Goal: Task Accomplishment & Management: Manage account settings

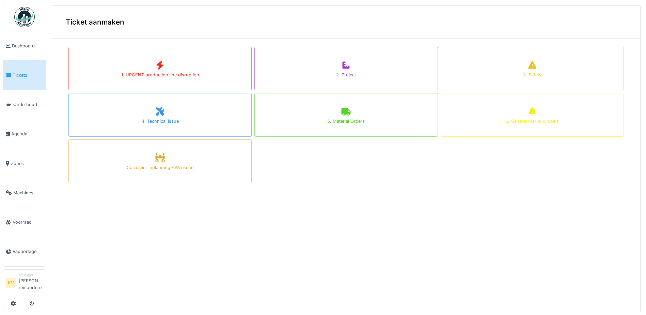
click at [25, 19] on img at bounding box center [24, 17] width 20 height 20
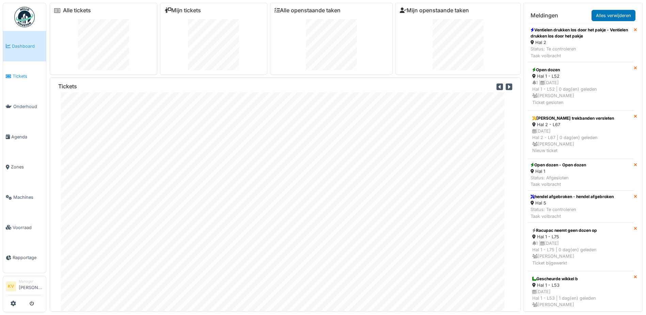
click at [19, 75] on span "Tickets" at bounding box center [28, 76] width 31 height 6
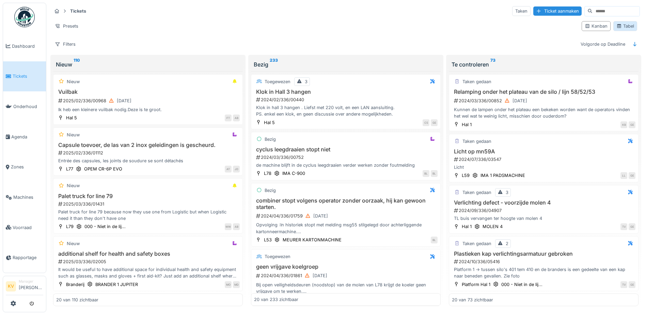
click at [618, 26] on div "Tabel" at bounding box center [626, 26] width 18 height 6
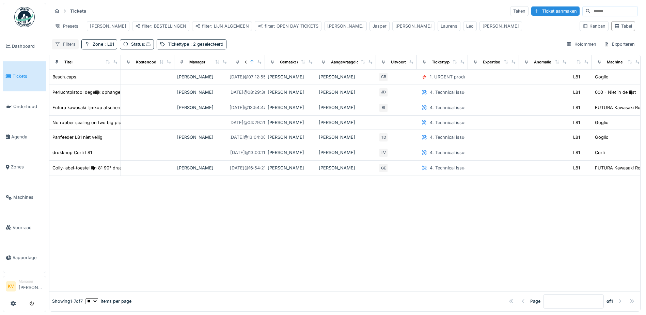
click at [62, 47] on div "Filters" at bounding box center [65, 44] width 27 height 10
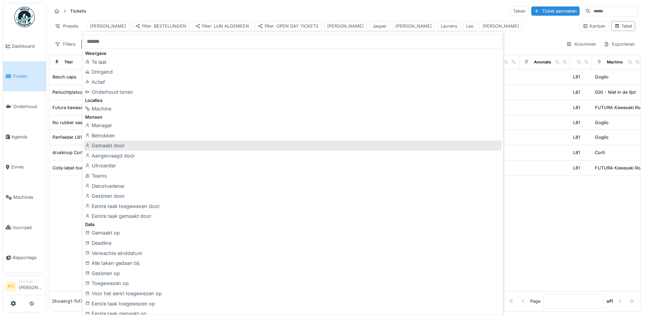
click at [109, 147] on div "Gemaakt door" at bounding box center [293, 145] width 418 height 10
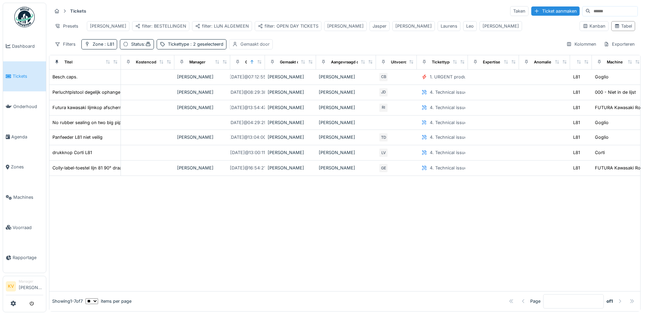
click at [260, 47] on div "Gemaakt door" at bounding box center [255, 44] width 29 height 6
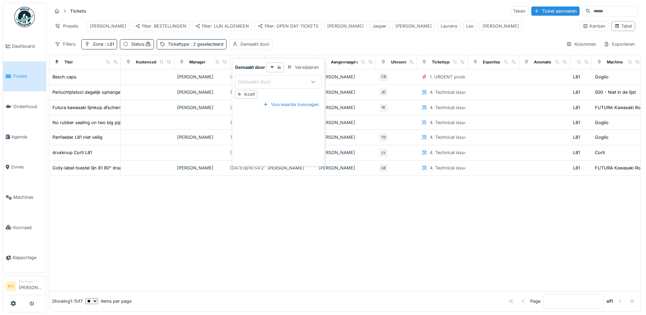
click at [256, 81] on div "Gemaakt door" at bounding box center [259, 81] width 43 height 7
type door_Q2MzI "***"
click at [263, 138] on div "Niko Verbelen" at bounding box center [278, 134] width 87 height 14
type input "*****"
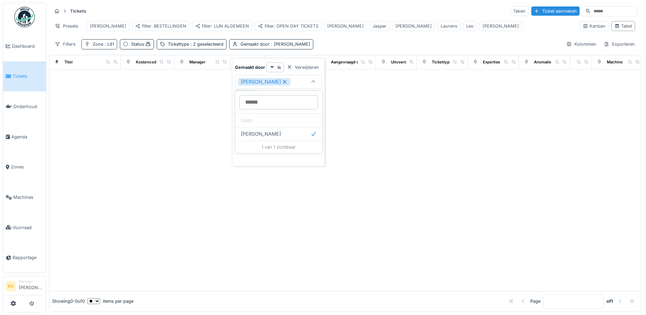
click at [108, 45] on div "Zone : L81" at bounding box center [99, 44] width 36 height 10
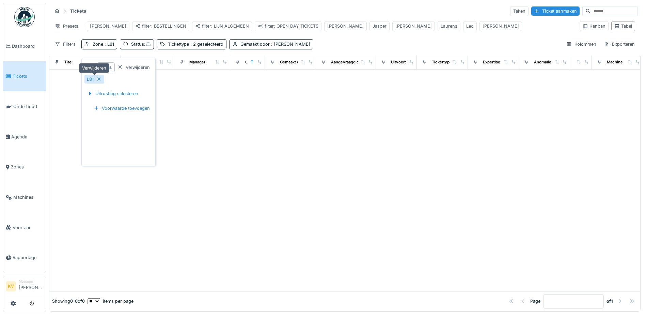
click at [99, 81] on icon at bounding box center [98, 79] width 5 height 4
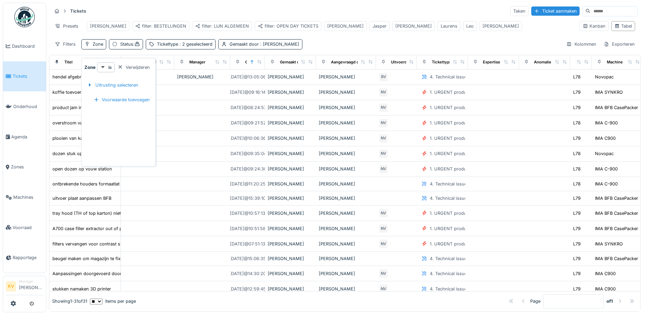
click at [396, 44] on div "Filters Zone Status : Tickettype : 2 geselecteerd Gemaakt door : Niko Verbelen …" at bounding box center [345, 44] width 586 height 10
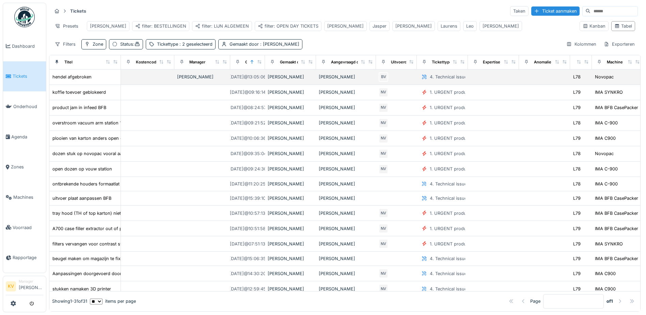
click at [319, 80] on div "Niko Verbelen" at bounding box center [346, 77] width 55 height 6
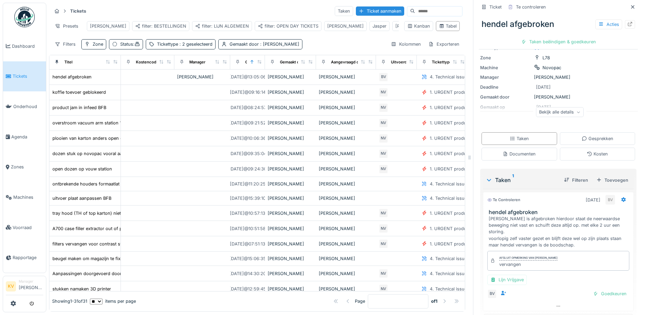
scroll to position [75, 0]
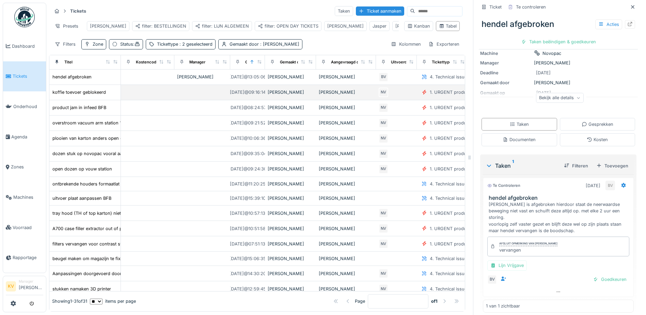
click at [277, 95] on div "Niko Verbelen" at bounding box center [291, 92] width 46 height 6
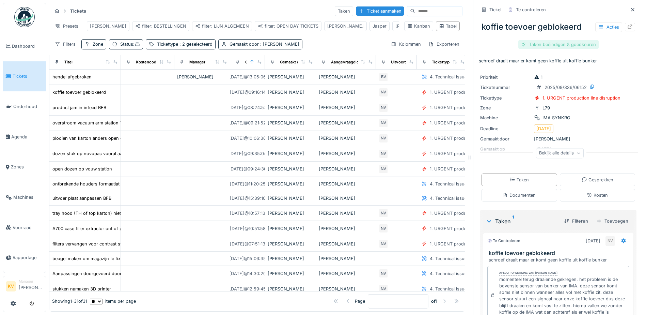
click at [543, 45] on div "Taken beëindigen & goedkeuren" at bounding box center [559, 44] width 80 height 9
click at [550, 44] on div "Ticket sluiten" at bounding box center [558, 44] width 41 height 9
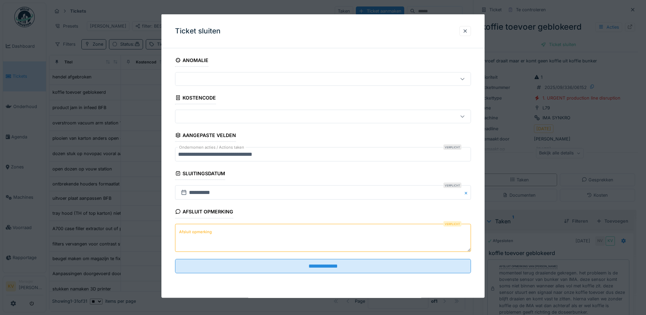
click at [328, 235] on textarea "Afsluit opmerking" at bounding box center [323, 237] width 296 height 28
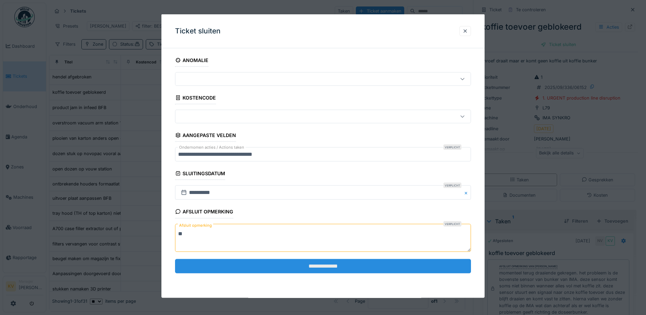
type textarea "**"
click at [329, 265] on input "**********" at bounding box center [323, 266] width 296 height 14
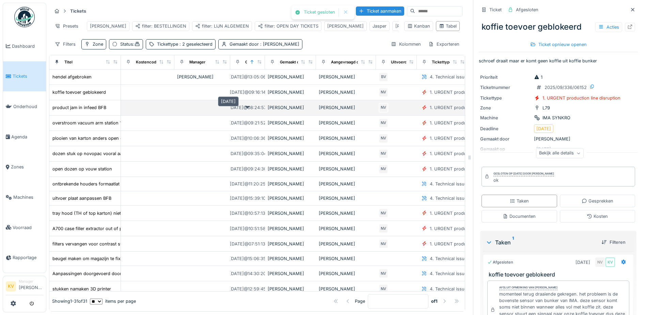
click at [263, 111] on div "5-9-2025 @ 08:24:57" at bounding box center [247, 107] width 37 height 6
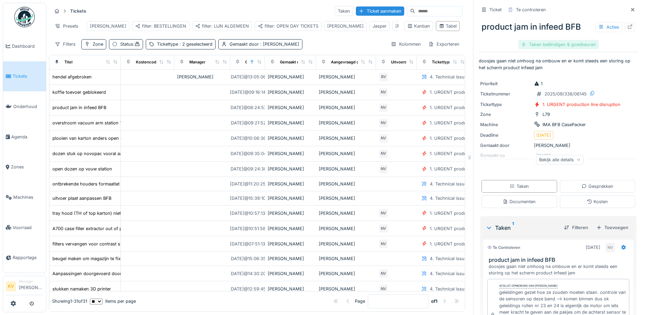
click at [544, 45] on div "Taken beëindigen & goedkeuren" at bounding box center [559, 44] width 80 height 9
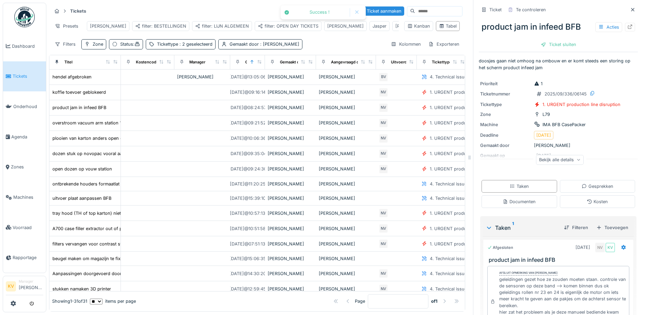
click at [549, 45] on div "Ticket sluiten" at bounding box center [558, 44] width 41 height 9
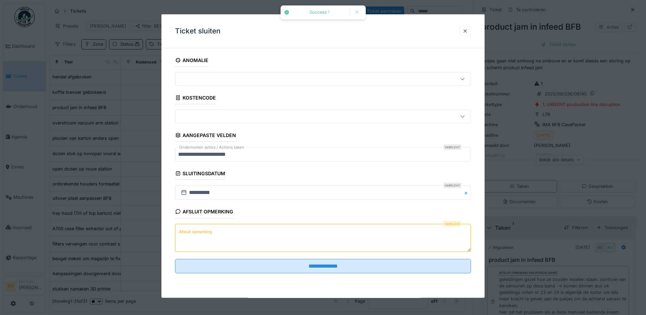
click at [389, 235] on textarea "Afsluit opmerking" at bounding box center [323, 237] width 296 height 28
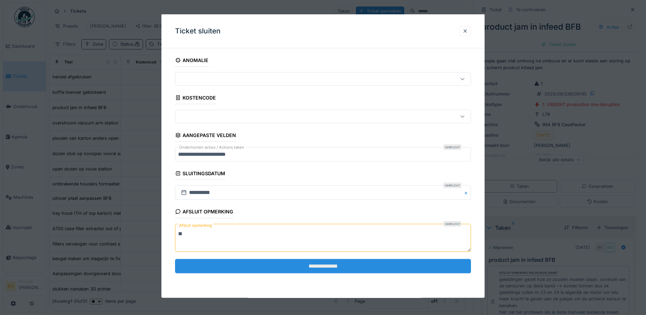
type textarea "**"
click at [380, 267] on input "**********" at bounding box center [323, 266] width 296 height 14
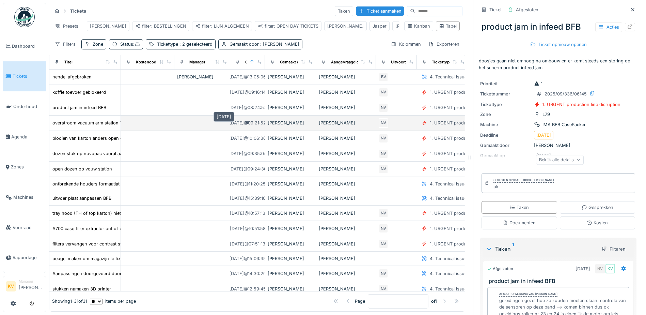
click at [236, 126] on div "4-9-2025 @ 09:21:52" at bounding box center [247, 123] width 37 height 6
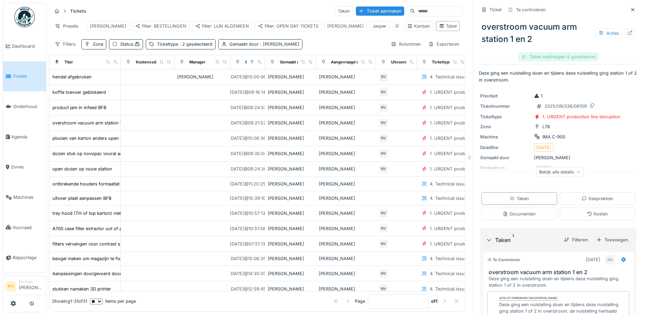
click at [545, 60] on div "Taken beëindigen & goedkeuren" at bounding box center [559, 56] width 80 height 9
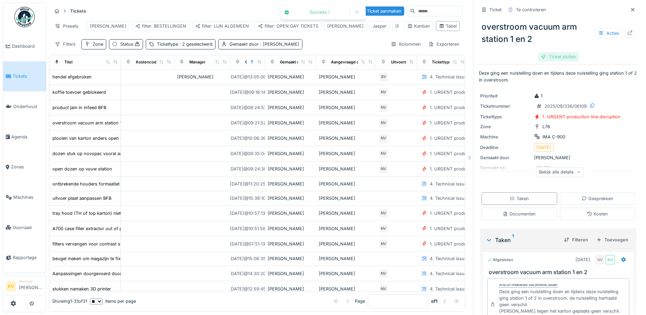
click at [558, 57] on div "Ticket sluiten" at bounding box center [558, 56] width 41 height 9
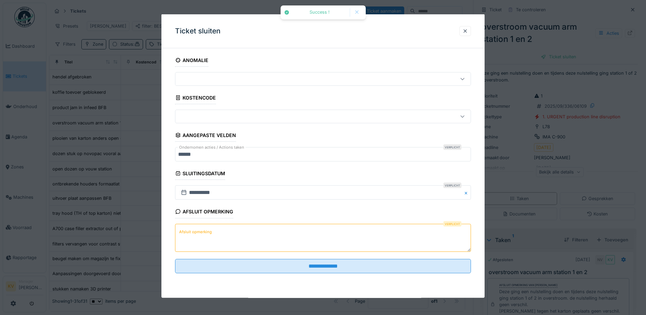
click at [260, 240] on textarea "Afsluit opmerking" at bounding box center [323, 237] width 296 height 28
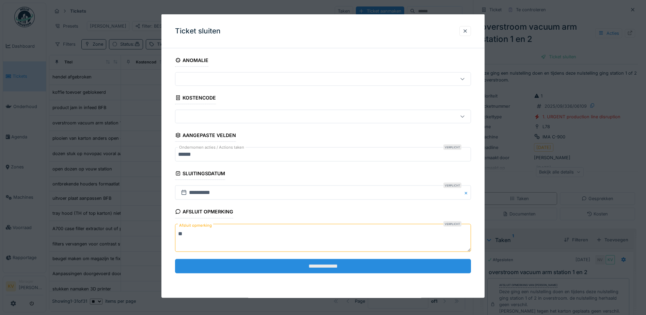
type textarea "**"
click at [280, 261] on input "**********" at bounding box center [323, 266] width 296 height 14
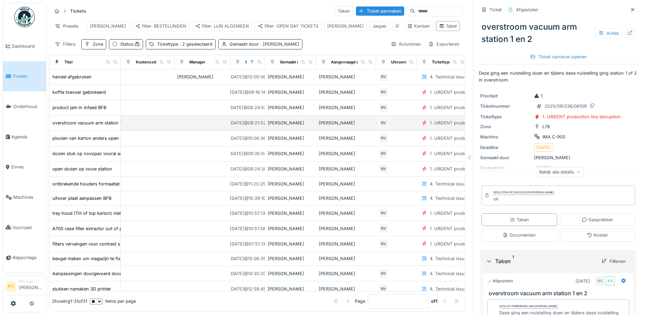
click at [281, 126] on div "Niko Verbelen" at bounding box center [291, 123] width 46 height 6
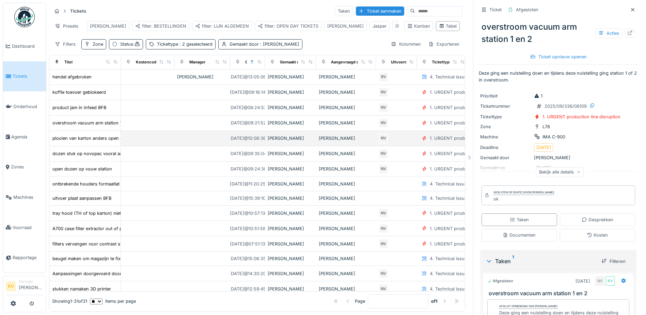
click at [281, 141] on div "Niko Verbelen" at bounding box center [291, 138] width 46 height 6
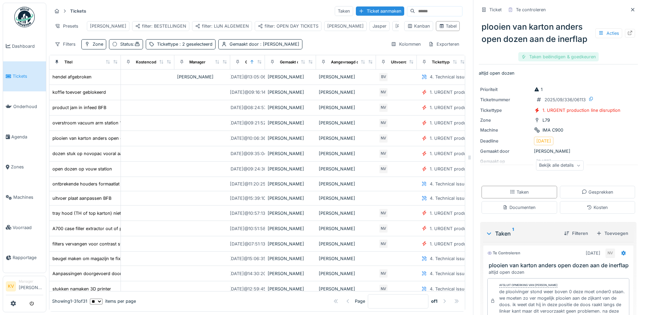
click at [550, 57] on div "Taken beëindigen & goedkeuren" at bounding box center [559, 56] width 80 height 9
click at [541, 53] on div "Ticket sluiten" at bounding box center [558, 56] width 41 height 9
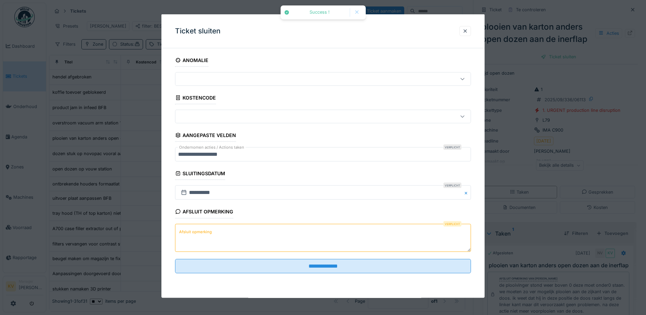
click at [220, 234] on textarea "Afsluit opmerking" at bounding box center [323, 237] width 296 height 28
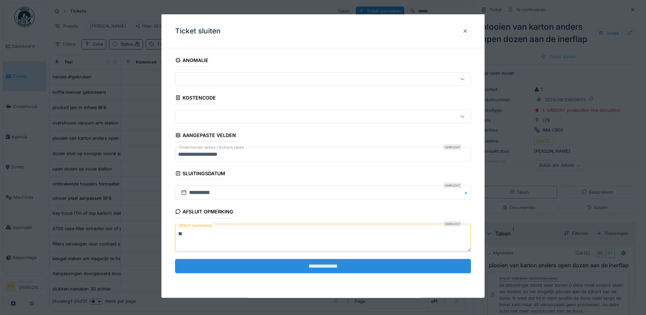
type textarea "**"
click at [240, 264] on input "**********" at bounding box center [323, 266] width 296 height 14
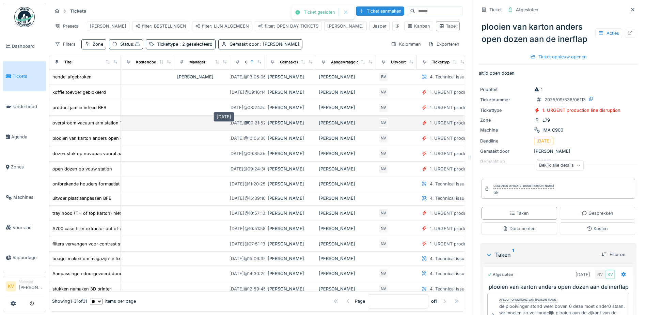
click at [264, 126] on div "4-9-2025 @ 09:21:52" at bounding box center [247, 123] width 37 height 6
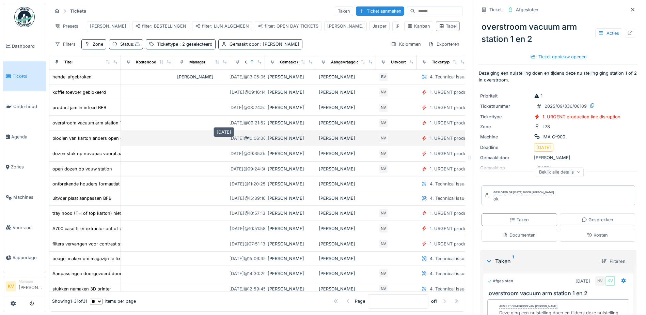
click at [261, 141] on div "4-9-2025 @ 10:06:36" at bounding box center [247, 138] width 37 height 6
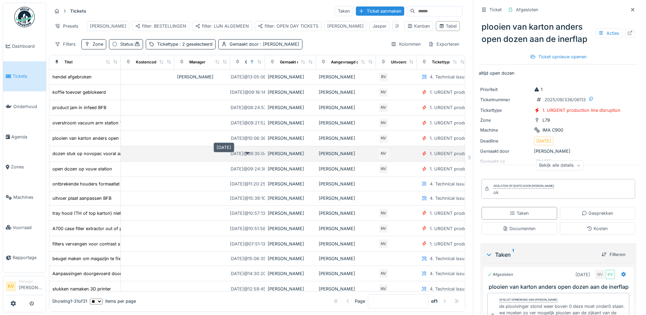
click at [263, 157] on div "4-9-2025 @ 09:35:04" at bounding box center [248, 153] width 38 height 6
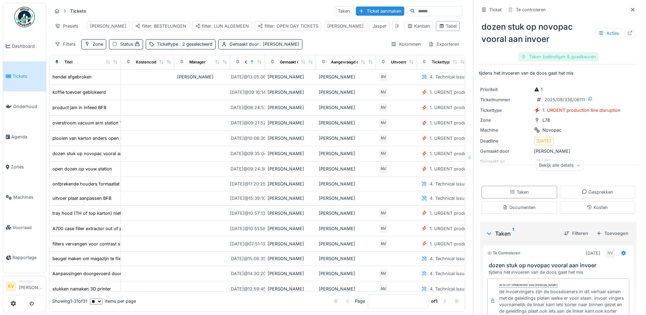
click at [532, 60] on div "Taken beëindigen & goedkeuren" at bounding box center [559, 56] width 80 height 9
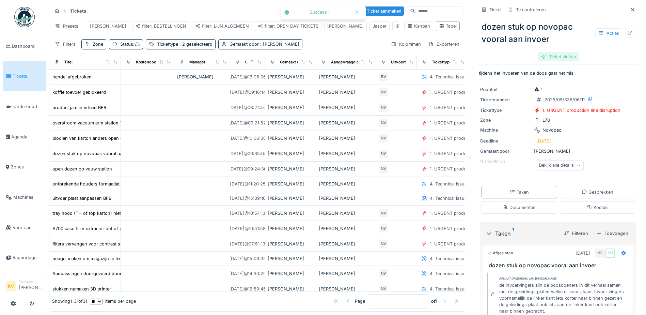
click at [552, 59] on div "Ticket sluiten" at bounding box center [558, 56] width 41 height 9
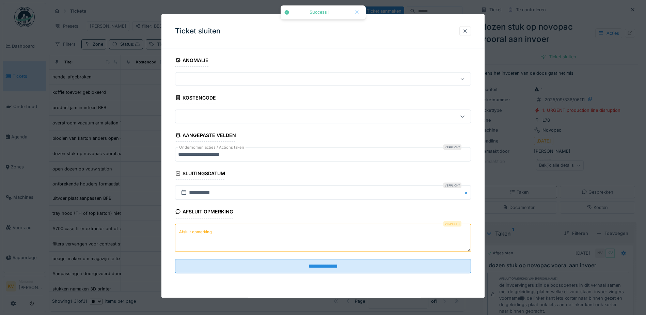
click at [250, 237] on textarea "Afsluit opmerking" at bounding box center [323, 237] width 296 height 28
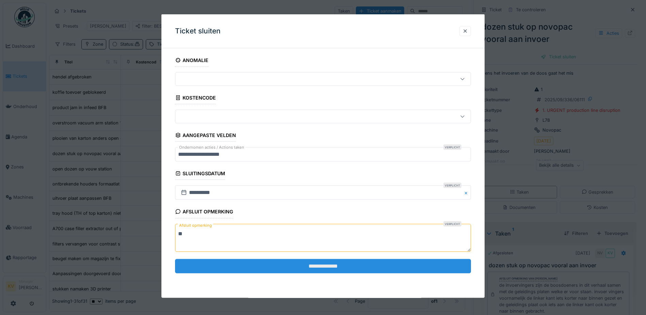
type textarea "**"
click at [257, 266] on input "**********" at bounding box center [323, 266] width 296 height 14
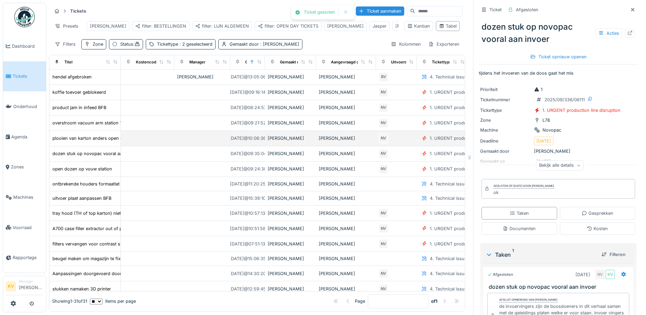
click at [271, 141] on div "Niko Verbelen" at bounding box center [291, 138] width 46 height 6
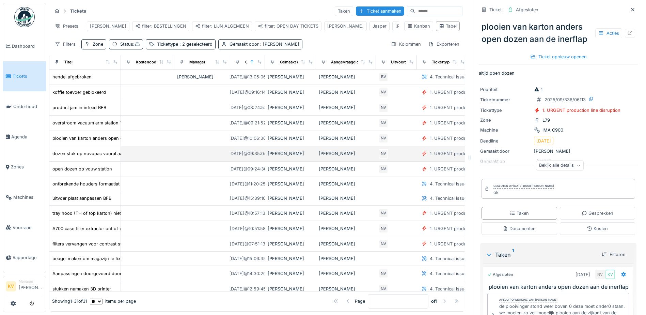
click at [268, 157] on div "Niko Verbelen" at bounding box center [291, 153] width 46 height 6
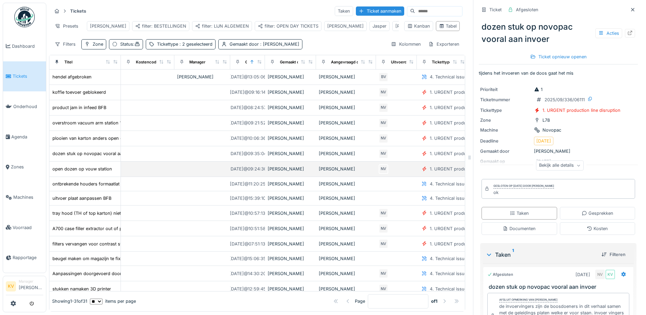
click at [267, 168] on td "Niko Verbelen" at bounding box center [290, 168] width 51 height 15
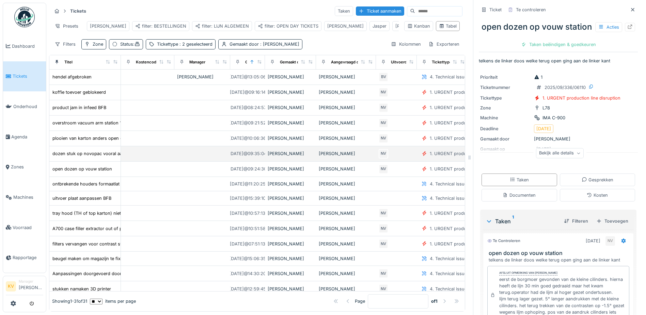
click at [269, 157] on div "Niko Verbelen" at bounding box center [291, 153] width 46 height 6
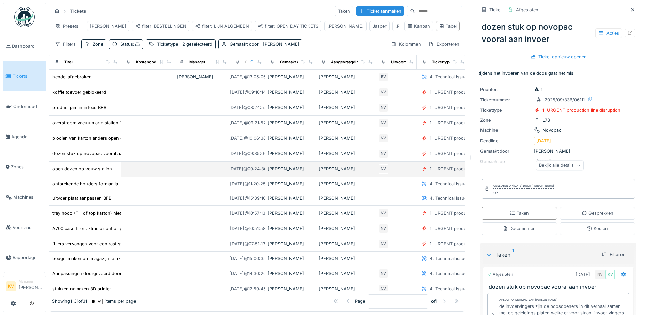
click at [268, 172] on div "Niko Verbelen" at bounding box center [291, 169] width 46 height 6
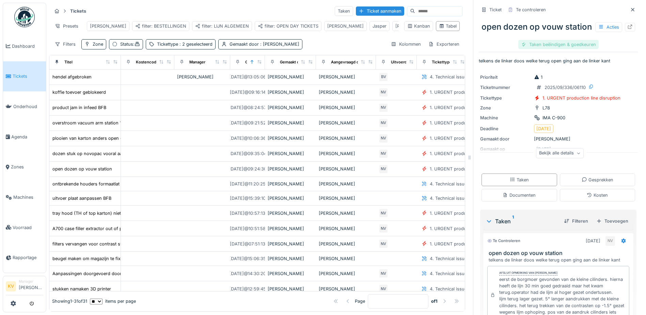
click at [544, 49] on div "Taken beëindigen & goedkeuren" at bounding box center [559, 44] width 80 height 9
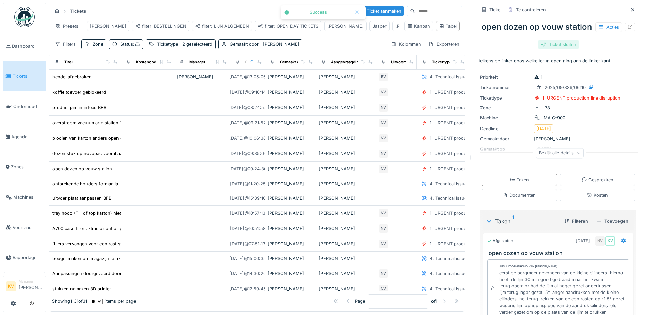
click at [552, 49] on div "Ticket sluiten" at bounding box center [558, 44] width 41 height 9
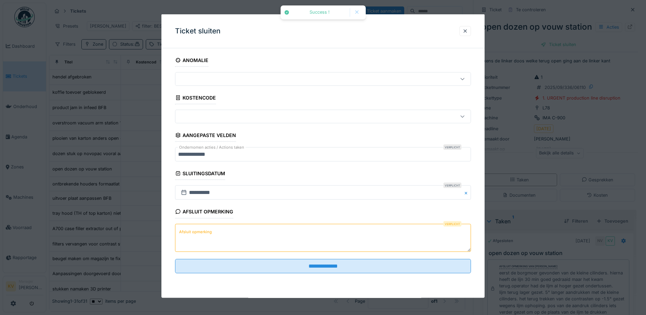
click at [319, 243] on textarea "Afsluit opmerking" at bounding box center [323, 237] width 296 height 28
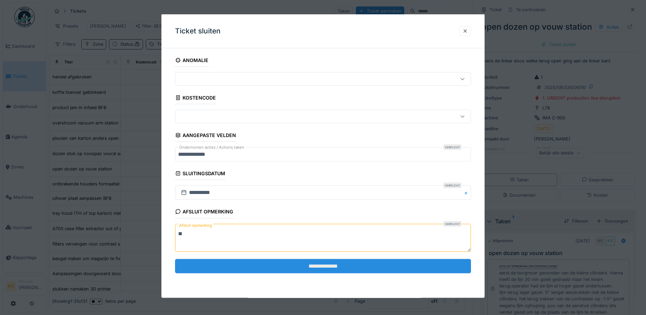
type textarea "**"
click at [318, 263] on input "**********" at bounding box center [323, 266] width 296 height 14
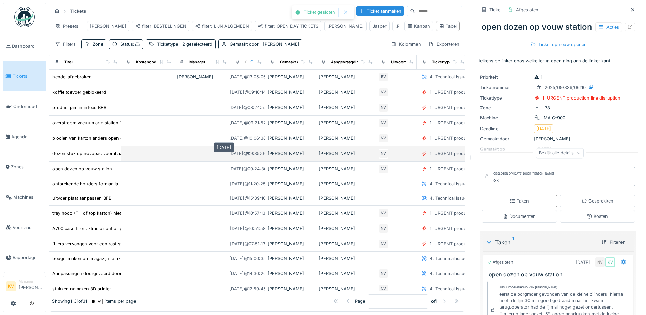
click at [257, 157] on div "4-9-2025 @ 09:35:04" at bounding box center [248, 153] width 38 height 6
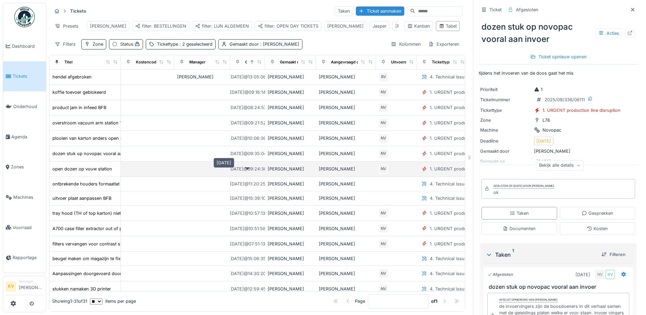
click at [264, 172] on div "4-9-2025 @ 09:24:30" at bounding box center [248, 169] width 38 height 6
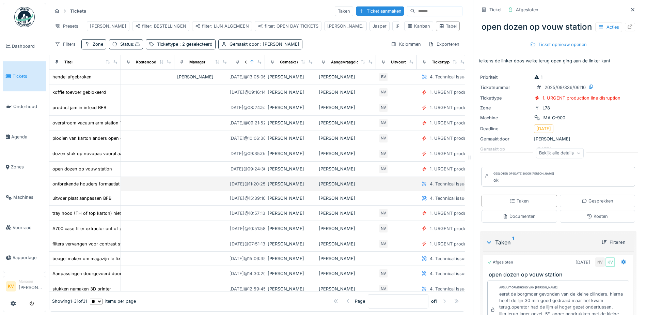
click at [269, 187] on div "Niko Verbelen" at bounding box center [291, 184] width 46 height 6
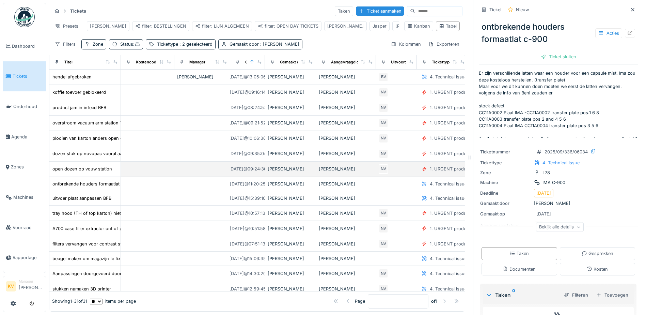
click at [272, 172] on div "Niko Verbelen" at bounding box center [291, 169] width 46 height 6
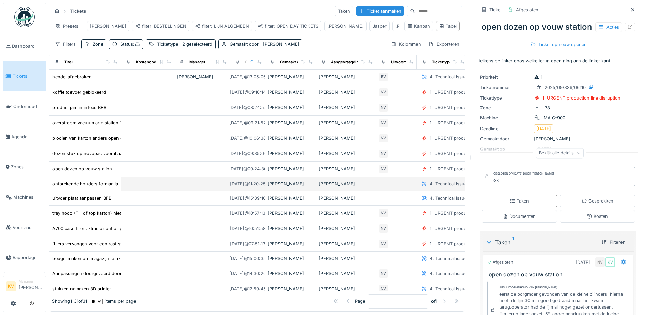
click at [272, 187] on div "Niko Verbelen" at bounding box center [291, 184] width 46 height 6
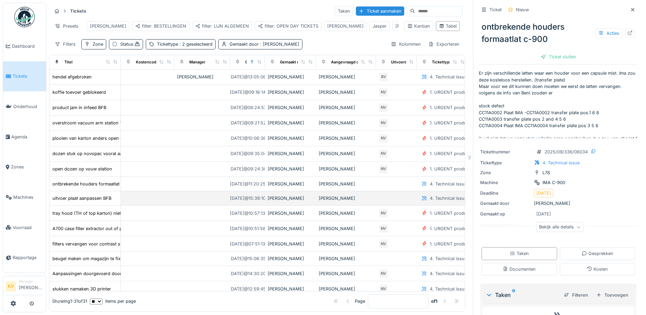
click at [273, 201] on div "Niko Verbelen" at bounding box center [291, 198] width 46 height 6
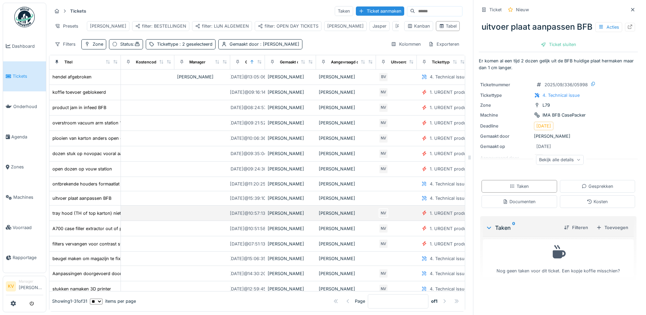
click at [274, 216] on div "Niko Verbelen" at bounding box center [291, 213] width 46 height 6
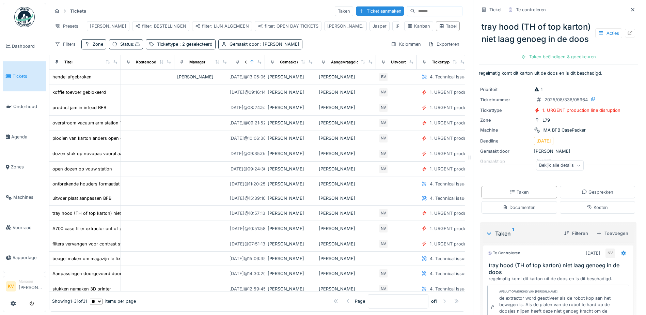
scroll to position [34, 0]
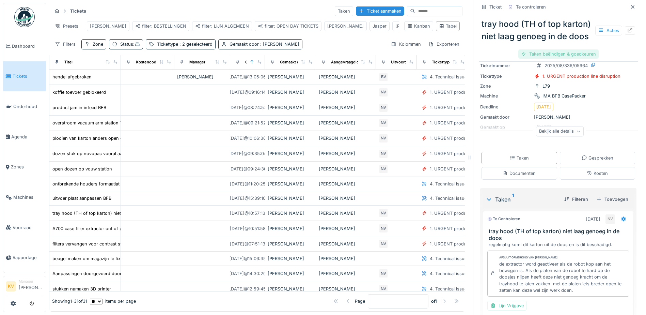
click at [544, 59] on div "Taken beëindigen & goedkeuren" at bounding box center [559, 53] width 80 height 9
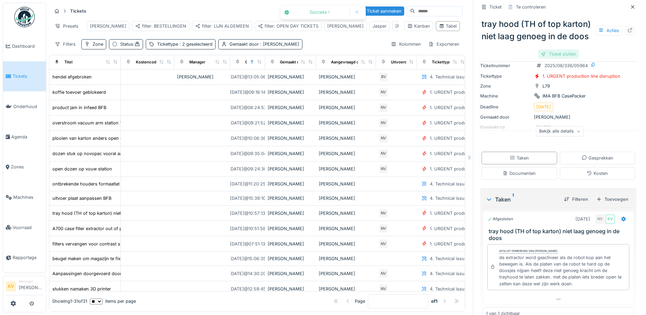
click at [551, 59] on div "Ticket sluiten" at bounding box center [558, 53] width 41 height 9
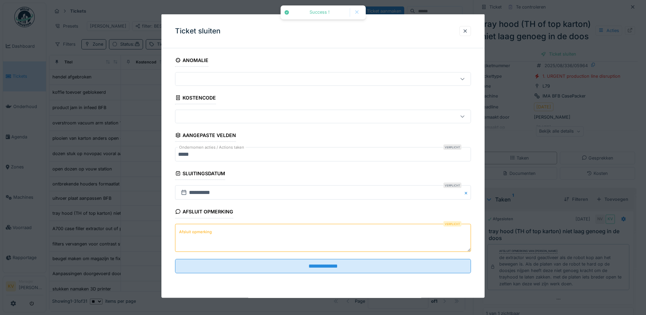
click at [205, 240] on textarea "Afsluit opmerking" at bounding box center [323, 237] width 296 height 28
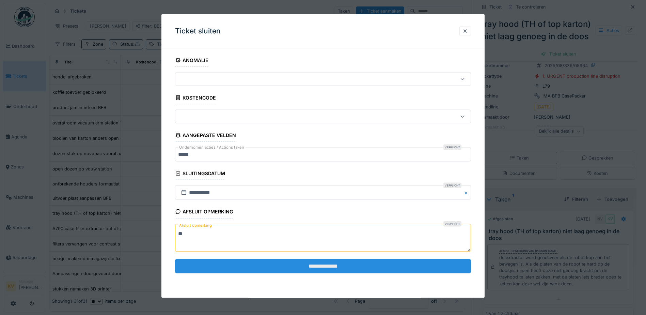
type textarea "**"
click at [240, 266] on input "**********" at bounding box center [323, 266] width 296 height 14
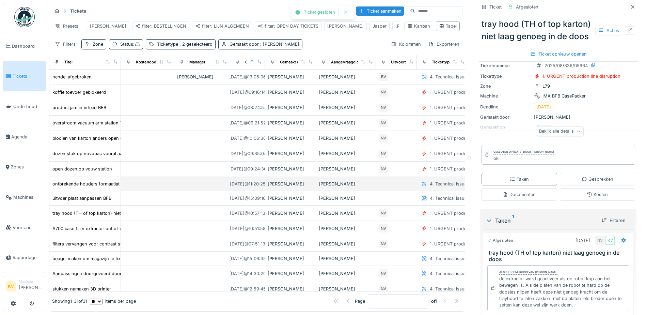
click at [288, 187] on div "Niko Verbelen" at bounding box center [291, 184] width 46 height 6
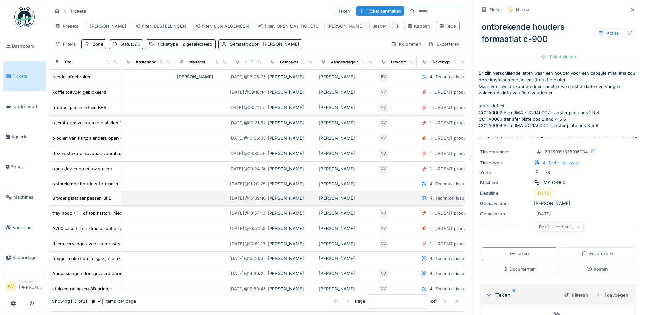
click at [284, 201] on div "Niko Verbelen" at bounding box center [291, 198] width 46 height 6
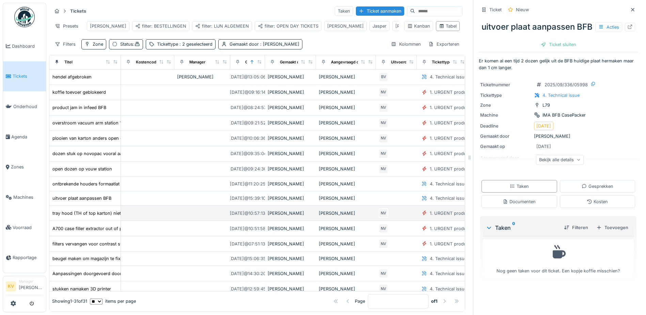
click at [283, 216] on div "Niko Verbelen" at bounding box center [291, 213] width 46 height 6
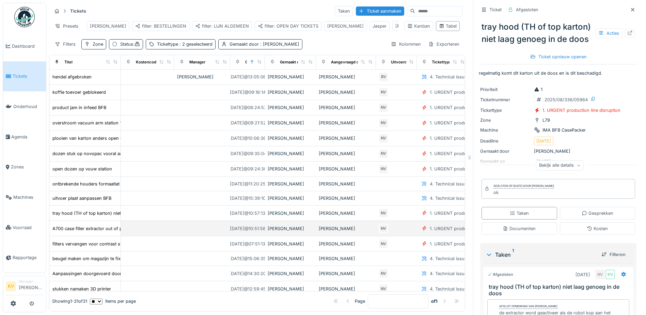
click at [282, 231] on div "Niko Verbelen" at bounding box center [291, 228] width 46 height 6
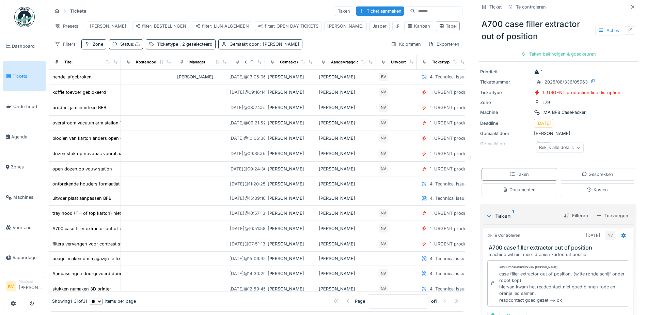
scroll to position [34, 0]
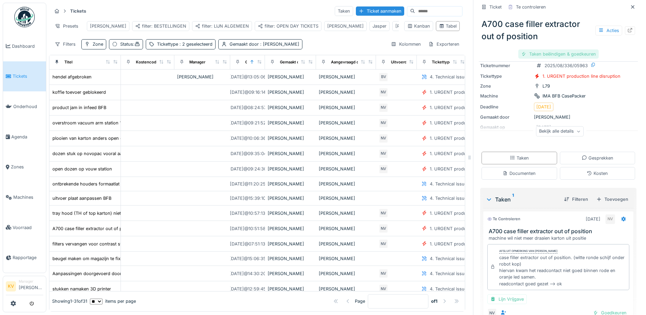
click at [551, 51] on div "Taken beëindigen & goedkeuren" at bounding box center [559, 53] width 80 height 9
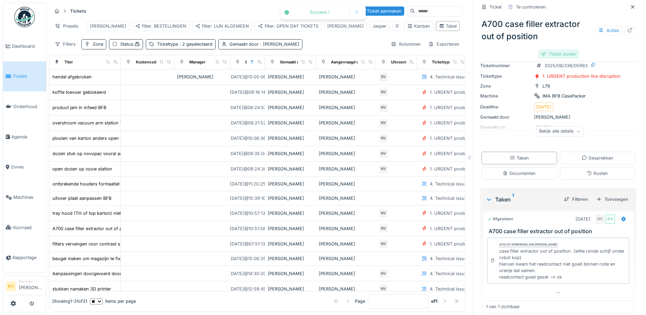
click at [553, 54] on div "Ticket sluiten" at bounding box center [558, 53] width 41 height 9
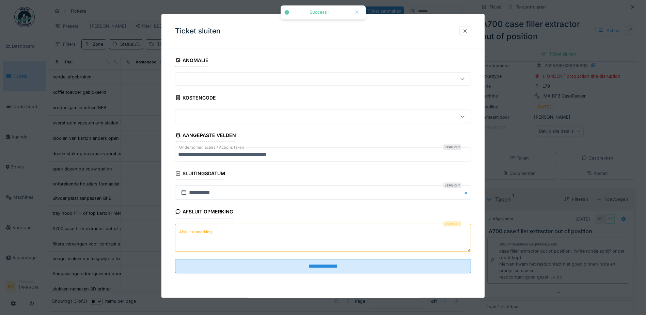
click at [250, 236] on textarea "Afsluit opmerking" at bounding box center [323, 237] width 296 height 28
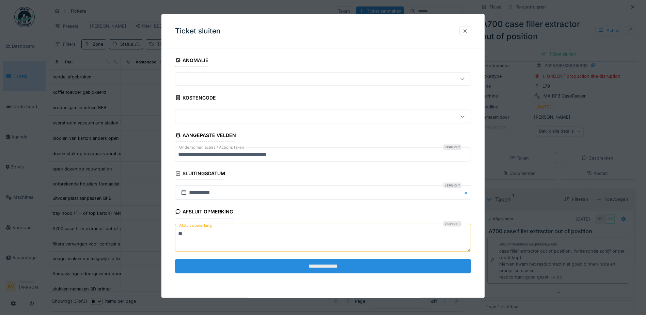
type textarea "**"
click at [251, 265] on input "**********" at bounding box center [323, 266] width 296 height 14
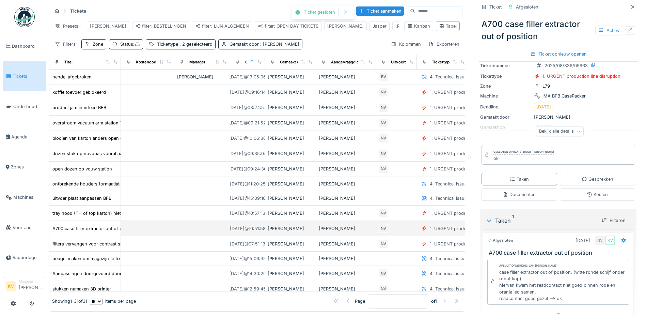
click at [282, 231] on div "Niko Verbelen" at bounding box center [291, 228] width 46 height 6
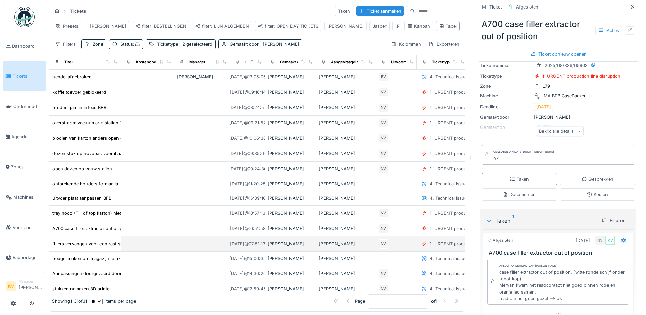
click at [284, 247] on div "Niko Verbelen" at bounding box center [291, 244] width 46 height 6
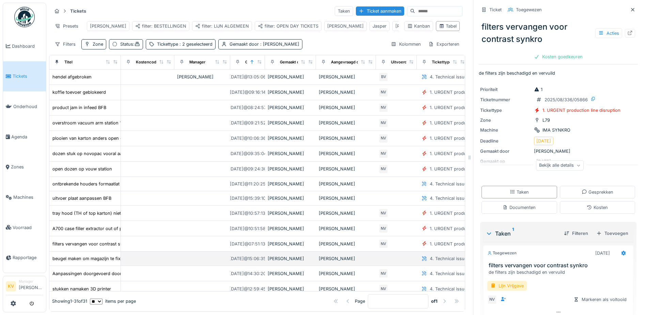
click at [282, 262] on div "Niko Verbelen" at bounding box center [291, 258] width 46 height 6
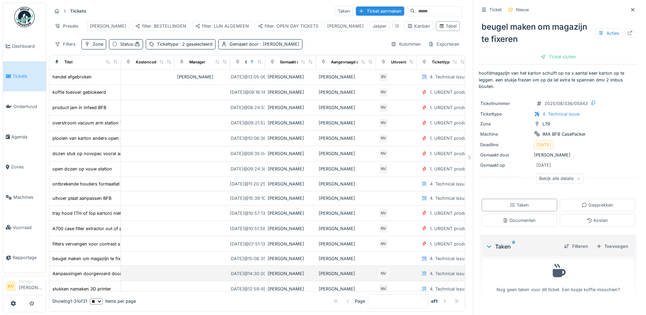
click at [282, 276] on div "Niko Verbelen" at bounding box center [291, 273] width 46 height 6
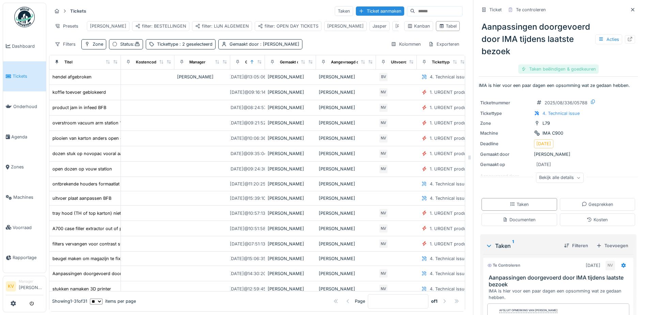
click at [551, 69] on div "Taken beëindigen & goedkeuren" at bounding box center [559, 68] width 80 height 9
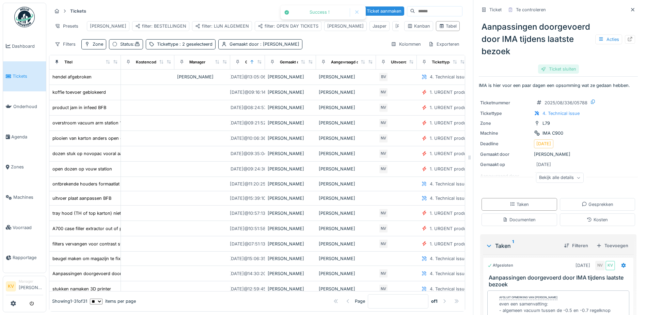
click at [542, 71] on div "Ticket sluiten" at bounding box center [558, 68] width 41 height 9
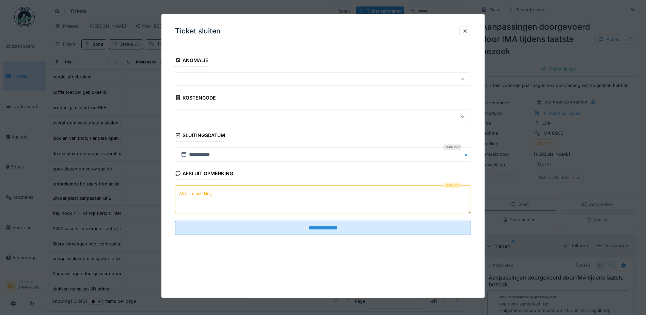
click at [318, 209] on textarea "Afsluit opmerking" at bounding box center [323, 199] width 296 height 28
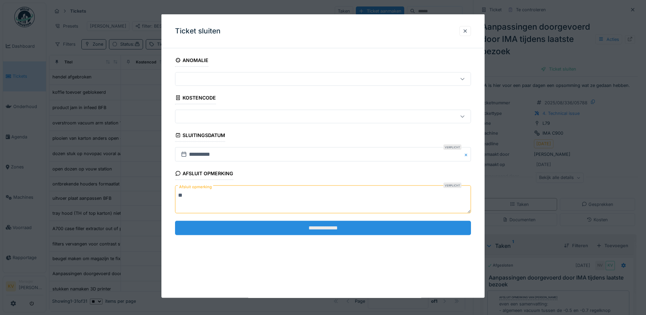
type textarea "**"
click at [329, 226] on input "**********" at bounding box center [323, 227] width 296 height 14
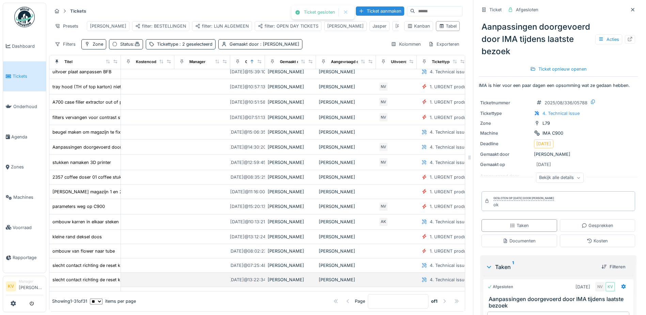
scroll to position [136, 0]
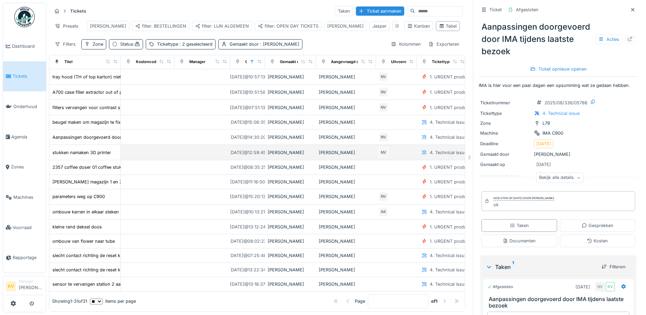
click at [278, 156] on div "Niko Verbelen" at bounding box center [291, 152] width 46 height 6
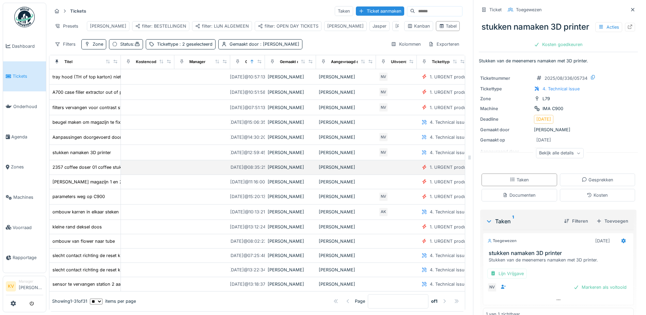
click at [274, 170] on div "Niko Verbelen" at bounding box center [291, 167] width 46 height 6
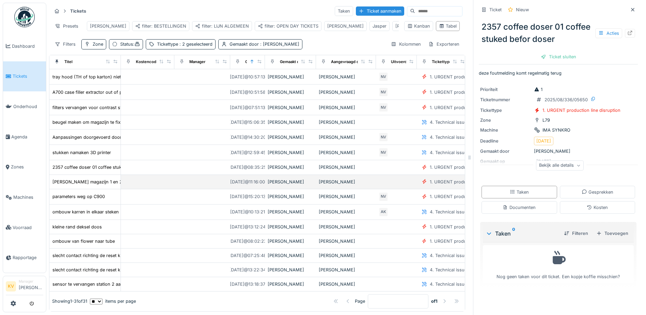
click at [276, 185] on div "Niko Verbelen" at bounding box center [291, 182] width 46 height 6
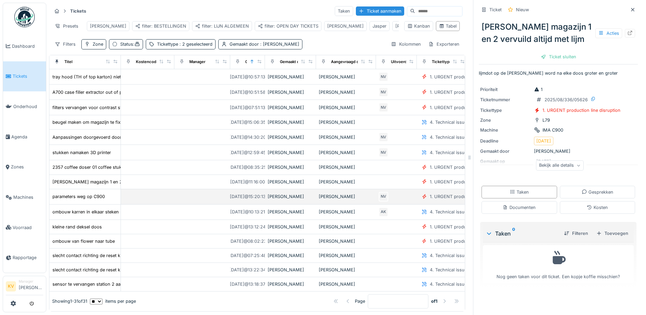
click at [276, 200] on div "Niko Verbelen" at bounding box center [291, 196] width 46 height 6
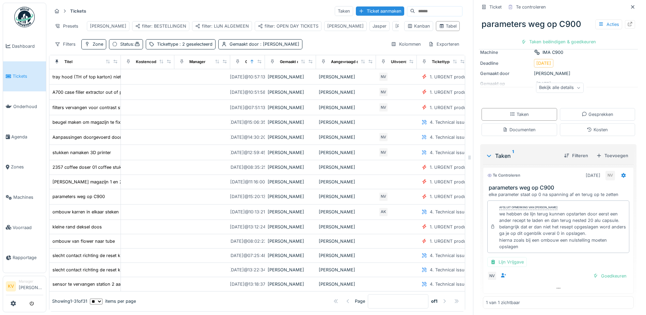
scroll to position [68, 0]
click at [536, 41] on div "Taken beëindigen & goedkeuren" at bounding box center [559, 41] width 80 height 9
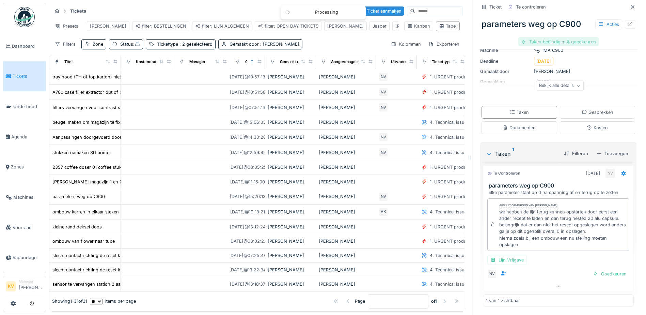
scroll to position [35, 0]
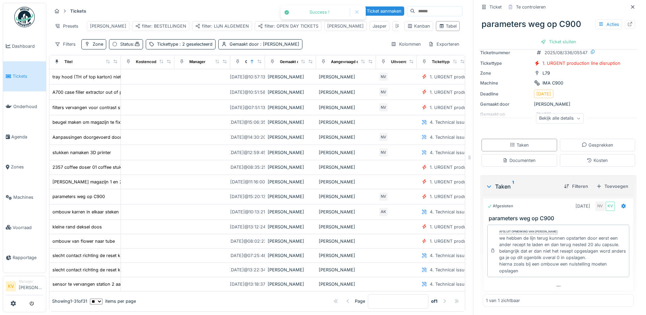
click at [544, 43] on div "Ticket sluiten" at bounding box center [558, 41] width 41 height 9
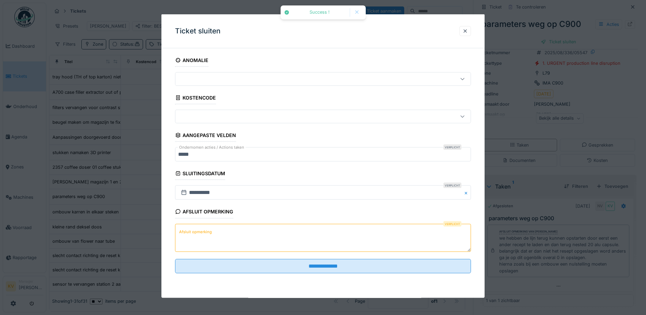
drag, startPoint x: 330, startPoint y: 234, endPoint x: 335, endPoint y: 233, distance: 5.0
click at [331, 234] on textarea "Afsluit opmerking" at bounding box center [323, 237] width 296 height 28
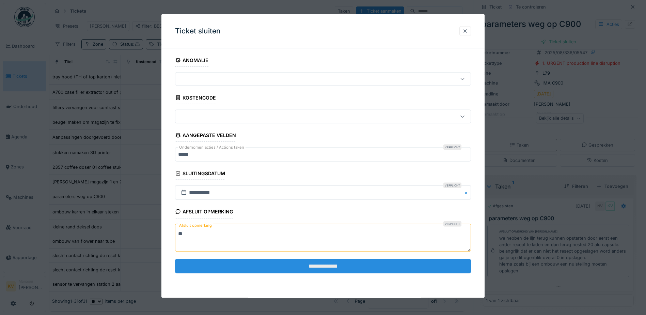
type textarea "**"
click at [309, 265] on input "**********" at bounding box center [323, 266] width 296 height 14
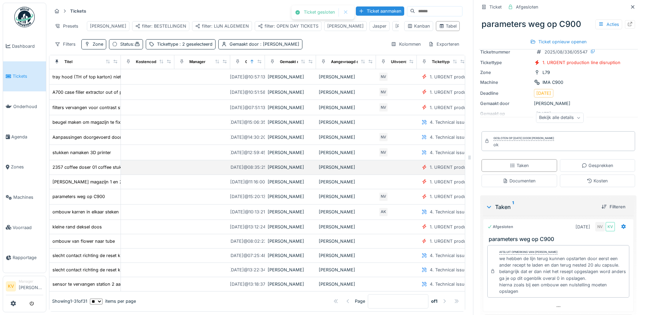
click at [275, 170] on div "Niko Verbelen" at bounding box center [291, 167] width 46 height 6
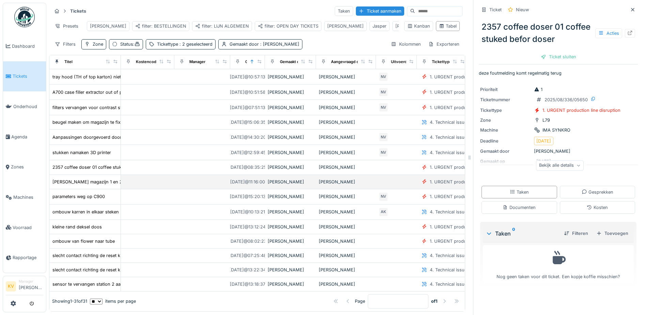
click at [277, 185] on div "Niko Verbelen" at bounding box center [291, 182] width 46 height 6
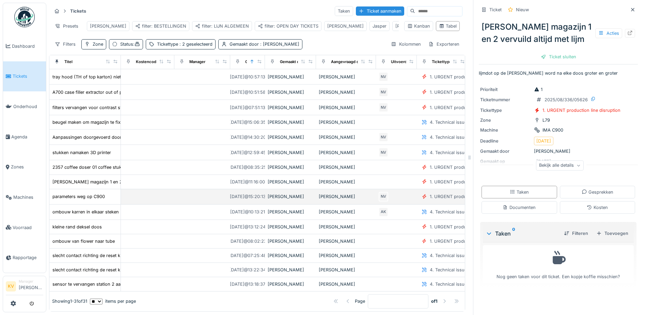
click at [278, 200] on div "Niko Verbelen" at bounding box center [291, 196] width 46 height 6
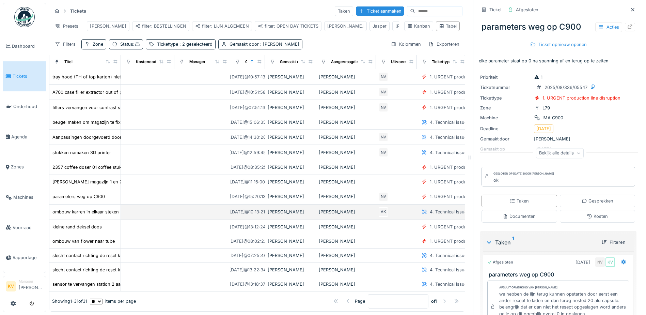
click at [278, 215] on div "Niko Verbelen" at bounding box center [291, 212] width 46 height 6
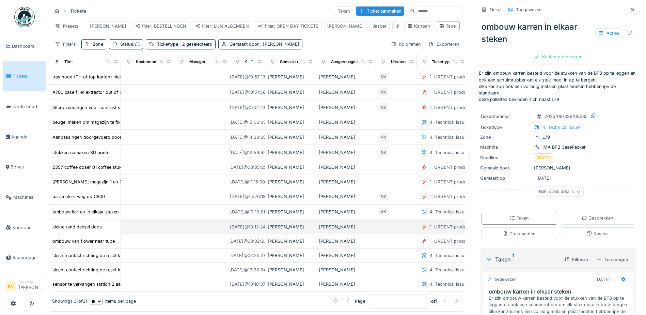
click at [282, 230] on div "Niko Verbelen" at bounding box center [291, 226] width 46 height 6
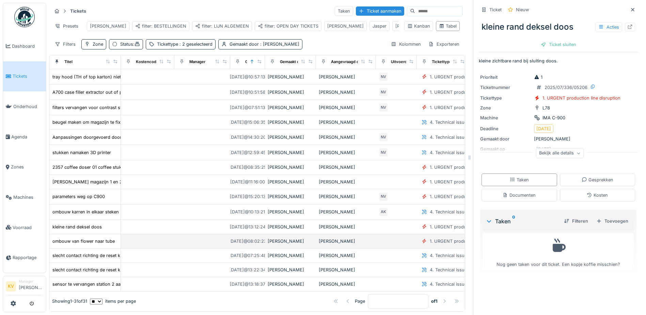
click at [279, 244] on div "Niko Verbelen" at bounding box center [291, 241] width 46 height 6
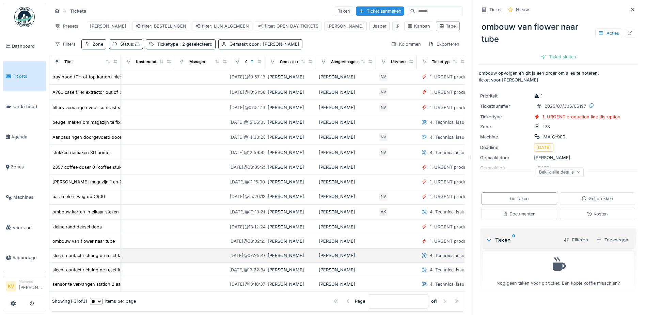
click at [277, 259] on div "Niko Verbelen" at bounding box center [291, 255] width 46 height 6
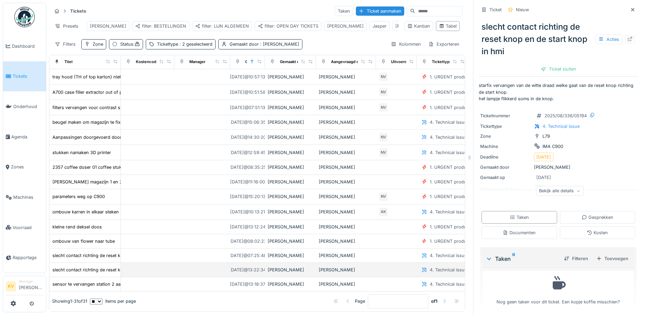
click at [281, 273] on div "Niko Verbelen" at bounding box center [291, 269] width 46 height 6
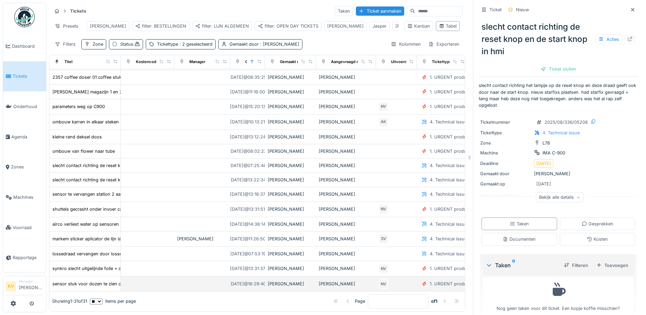
scroll to position [238, 0]
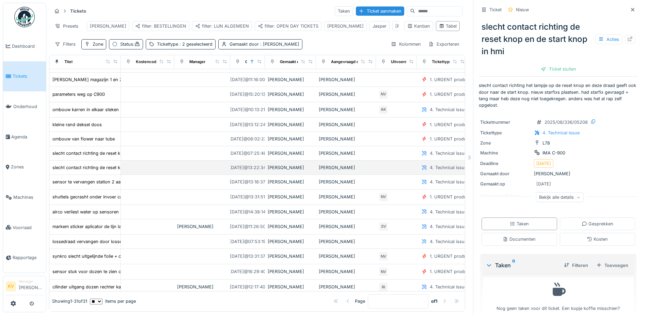
click at [277, 170] on div "Niko Verbelen" at bounding box center [291, 167] width 46 height 6
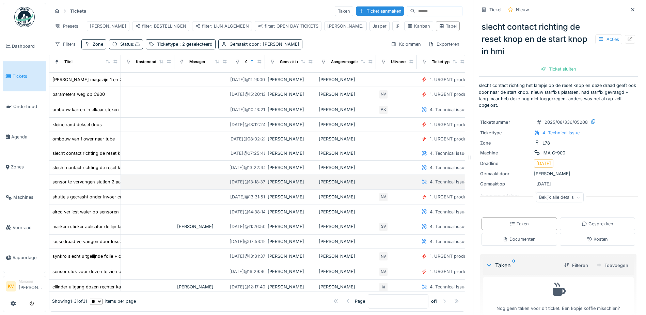
click at [277, 185] on div "Niko Verbelen" at bounding box center [291, 182] width 46 height 6
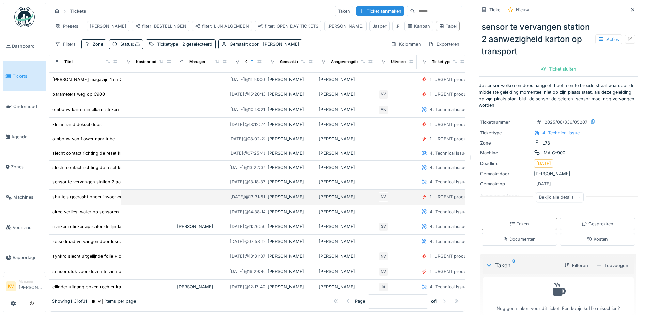
click at [278, 198] on td "Niko Verbelen" at bounding box center [290, 196] width 51 height 15
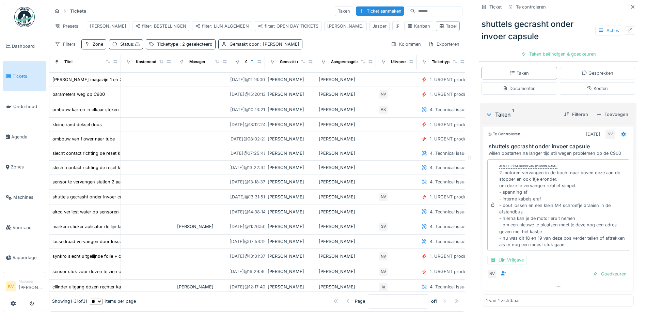
scroll to position [126, 0]
click at [528, 51] on div "Taken beëindigen & goedkeuren" at bounding box center [559, 53] width 80 height 9
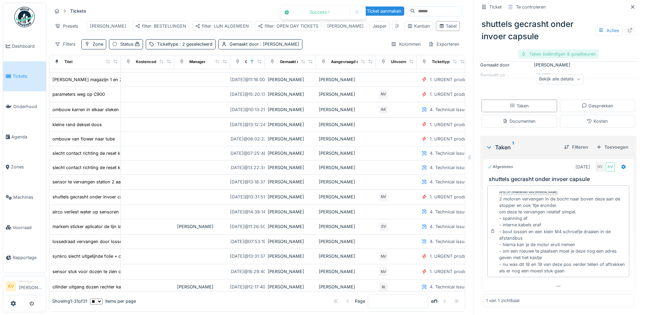
click at [540, 53] on div "Taken beëindigen & goedkeuren" at bounding box center [559, 53] width 80 height 9
click at [556, 53] on div "Ticket sluiten" at bounding box center [558, 53] width 41 height 9
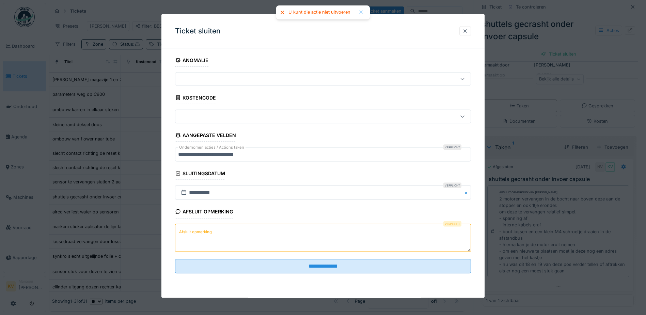
click at [305, 239] on textarea "Afsluit opmerking" at bounding box center [323, 237] width 296 height 28
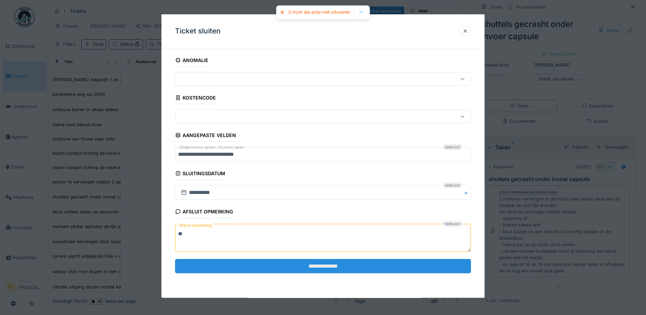
type textarea "**"
click at [312, 264] on input "**********" at bounding box center [323, 266] width 296 height 14
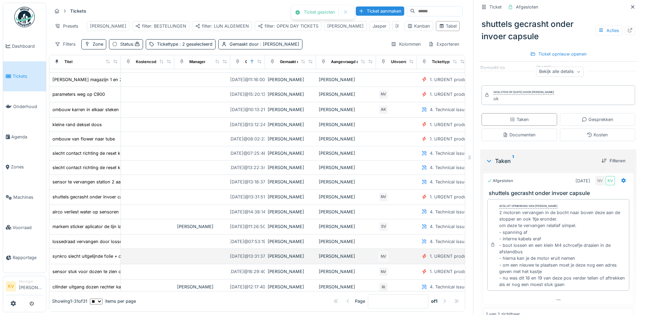
scroll to position [258, 0]
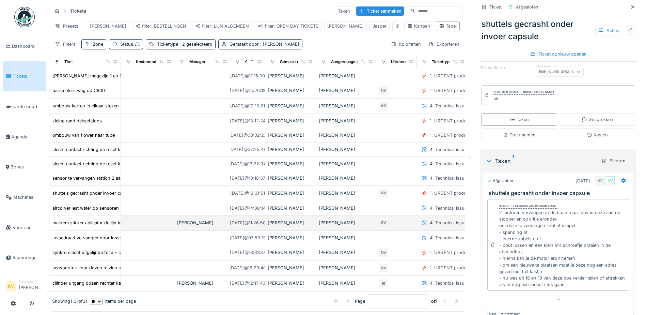
click at [274, 219] on div "Niko Verbelen" at bounding box center [291, 222] width 46 height 6
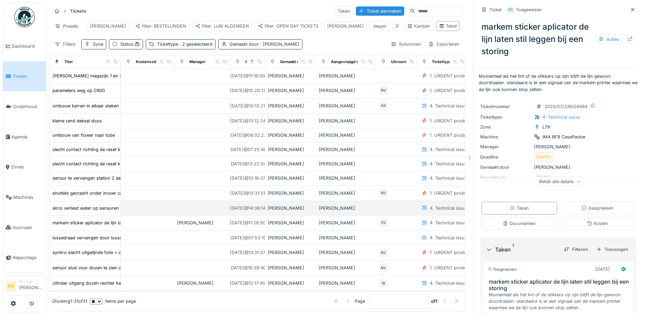
click at [280, 205] on div "Niko Verbelen" at bounding box center [291, 208] width 46 height 6
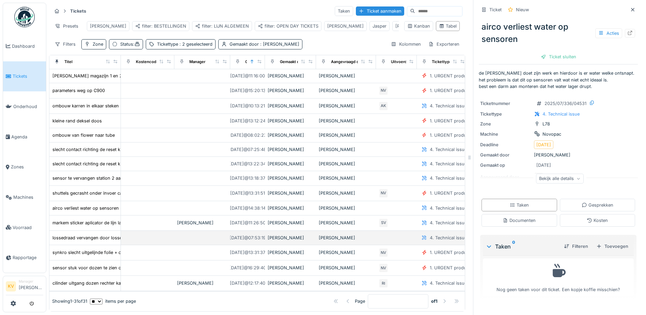
click at [284, 231] on td "Niko Verbelen" at bounding box center [290, 238] width 51 height 14
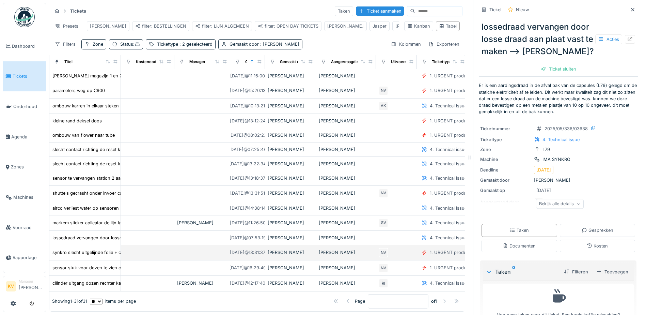
click at [282, 249] on div "Niko Verbelen" at bounding box center [291, 252] width 46 height 6
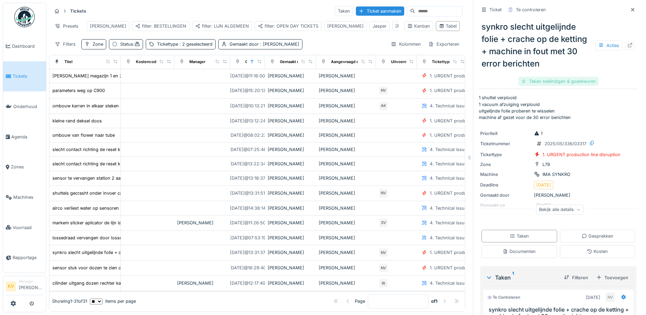
click at [541, 79] on div "Taken beëindigen & goedkeuren" at bounding box center [559, 81] width 80 height 9
click at [551, 82] on div "Ticket sluiten" at bounding box center [558, 81] width 41 height 9
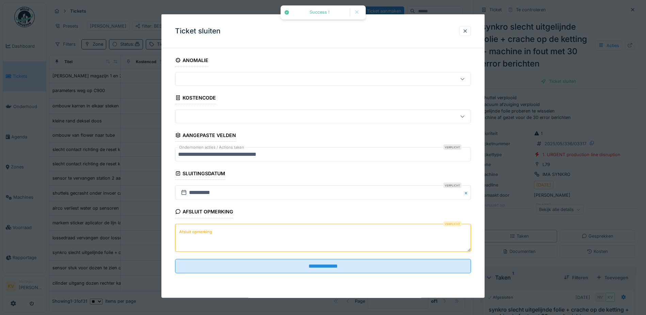
drag, startPoint x: 314, startPoint y: 251, endPoint x: 319, endPoint y: 249, distance: 5.5
click at [314, 251] on textarea "Afsluit opmerking" at bounding box center [323, 237] width 296 height 28
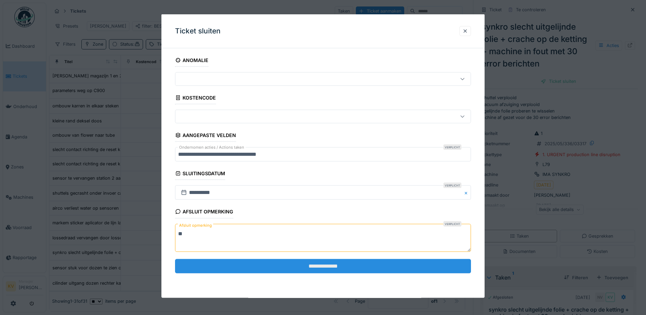
type textarea "**"
click at [321, 264] on input "**********" at bounding box center [323, 266] width 296 height 14
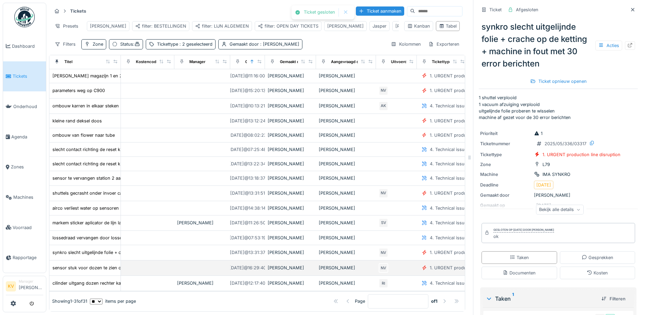
scroll to position [5, 0]
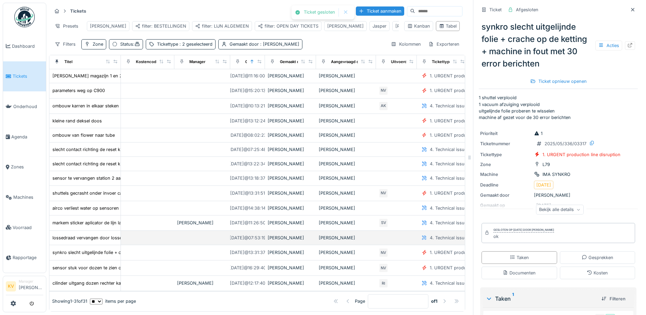
click at [290, 234] on div "Niko Verbelen" at bounding box center [291, 237] width 46 height 6
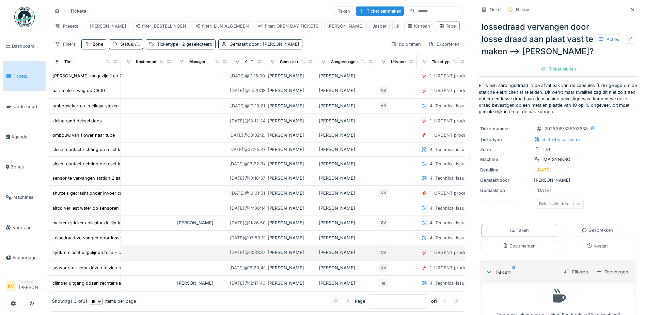
click at [284, 249] on div "Niko Verbelen" at bounding box center [291, 252] width 46 height 6
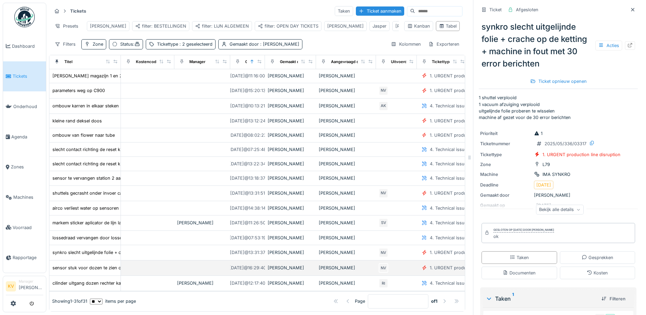
click at [283, 264] on div "Niko Verbelen" at bounding box center [291, 267] width 46 height 6
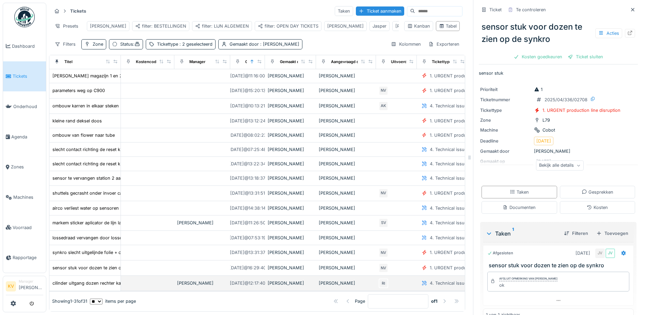
click at [276, 280] on div "Niko Verbelen" at bounding box center [291, 283] width 46 height 6
